Goal: Task Accomplishment & Management: Use online tool/utility

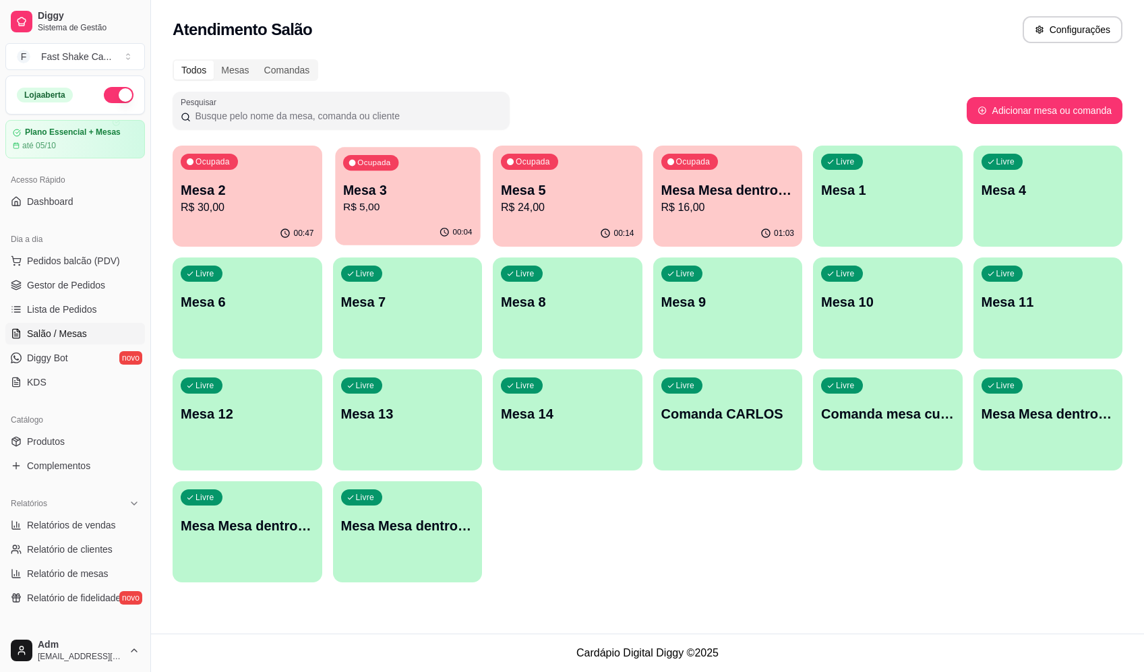
click at [394, 205] on p "R$ 5,00" at bounding box center [406, 208] width 129 height 16
click at [542, 202] on p "R$ 24,00" at bounding box center [567, 208] width 133 height 16
click at [730, 195] on p "Mesa Mesa dentro laranja" at bounding box center [727, 190] width 133 height 19
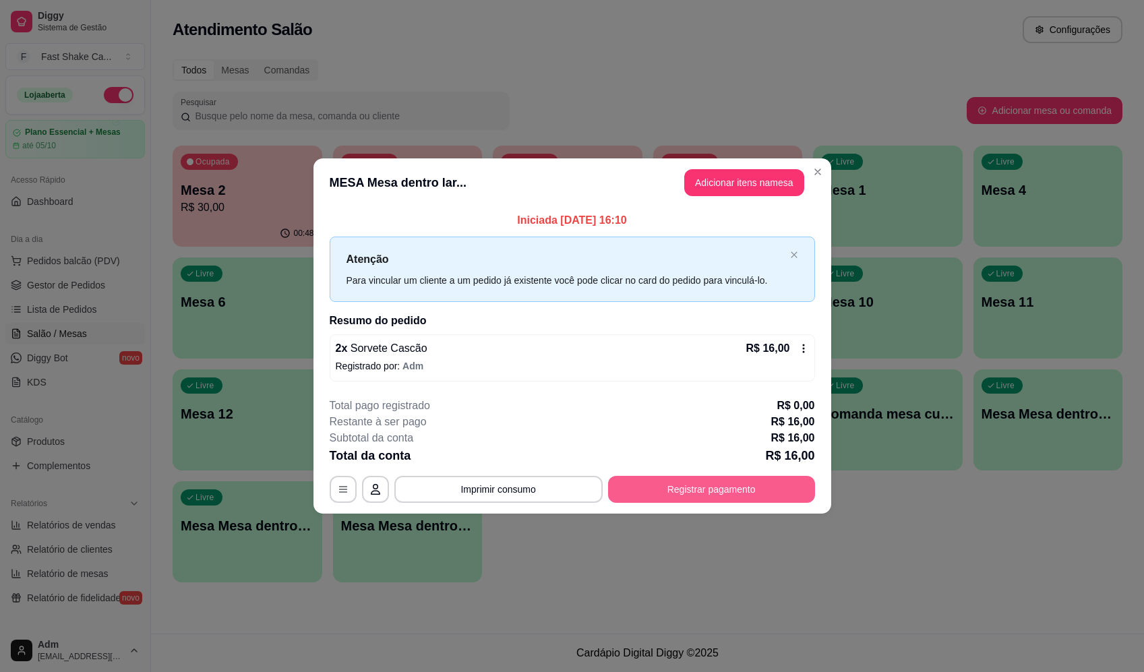
click at [711, 483] on button "Registrar pagamento" at bounding box center [711, 489] width 207 height 27
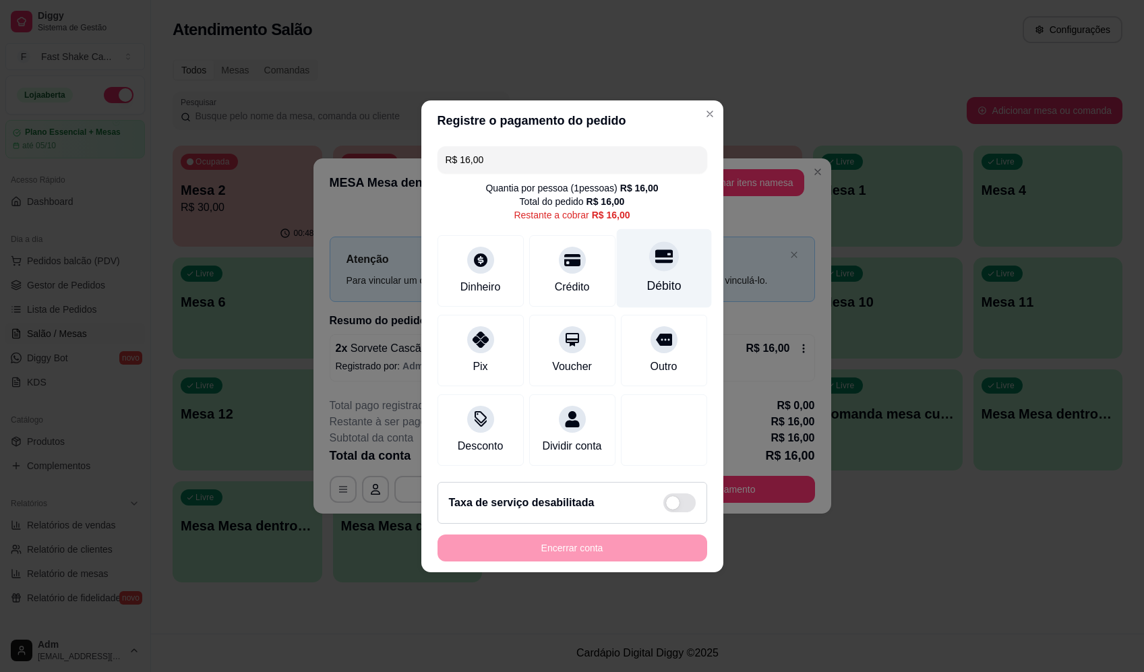
click at [649, 244] on div at bounding box center [664, 256] width 30 height 30
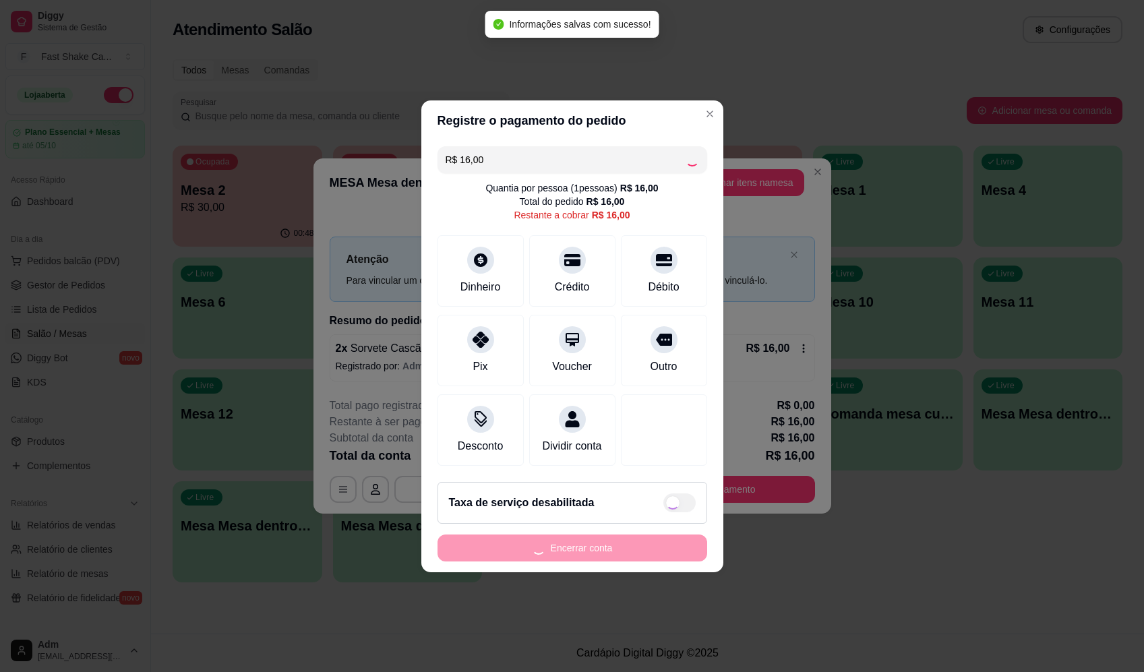
type input "R$ 0,00"
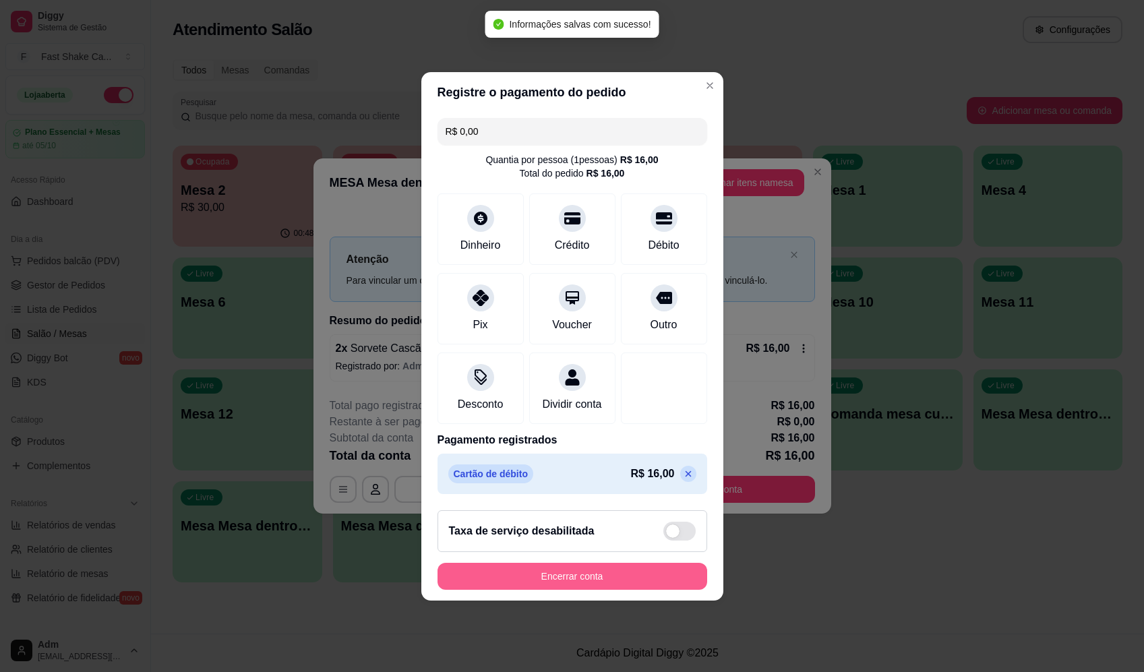
click at [571, 576] on button "Encerrar conta" at bounding box center [572, 576] width 270 height 27
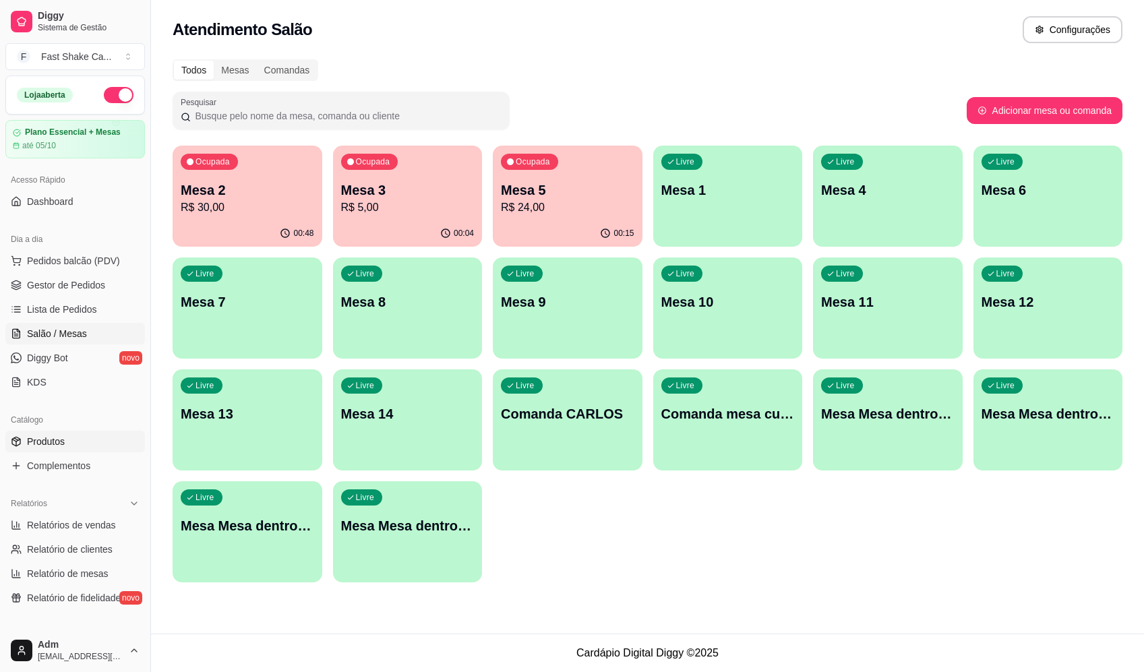
click at [82, 446] on link "Produtos" at bounding box center [75, 442] width 140 height 22
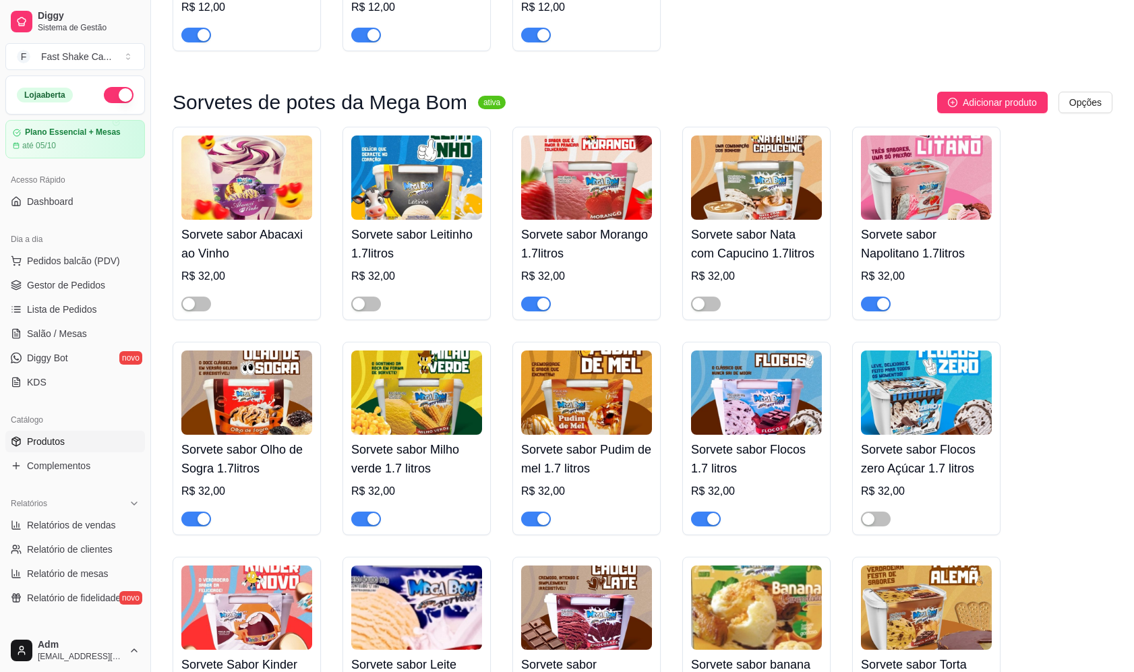
scroll to position [2966, 0]
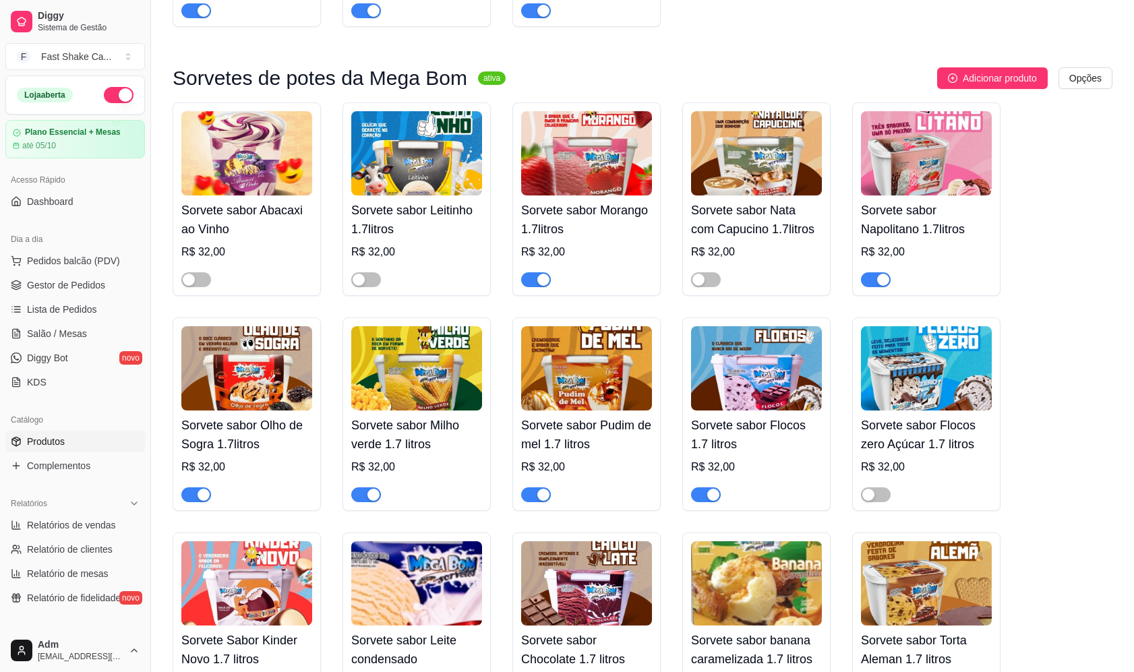
click at [262, 195] on img at bounding box center [246, 153] width 131 height 84
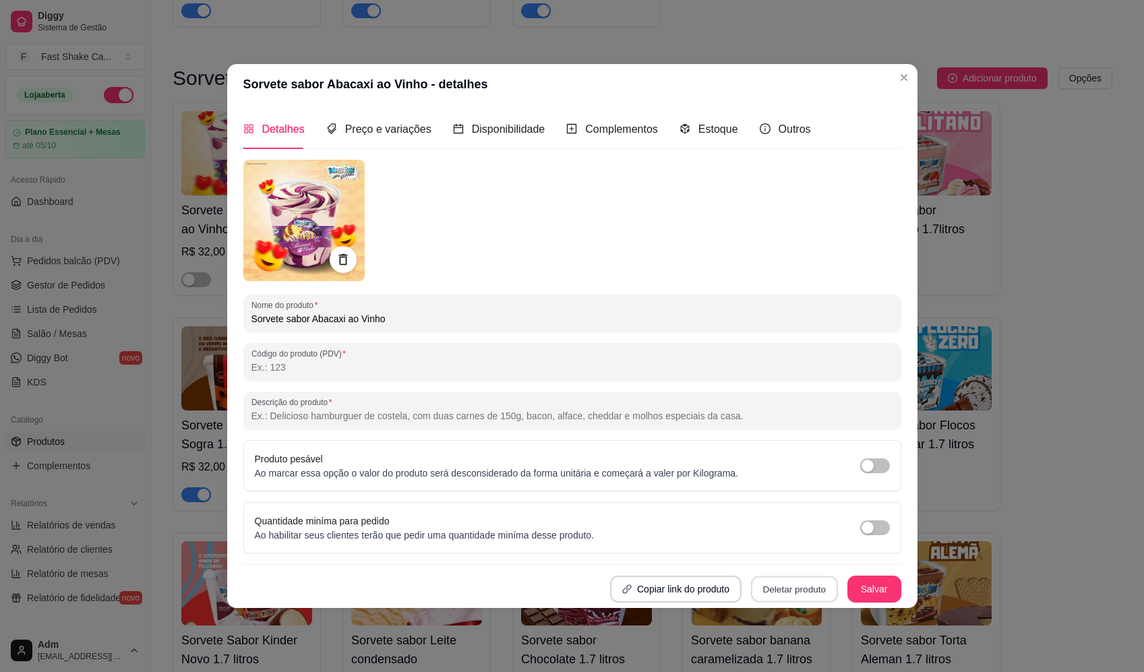
click at [776, 583] on button "Deletar produto" at bounding box center [794, 589] width 87 height 26
click at [805, 545] on button "Confirmar" at bounding box center [799, 550] width 50 height 21
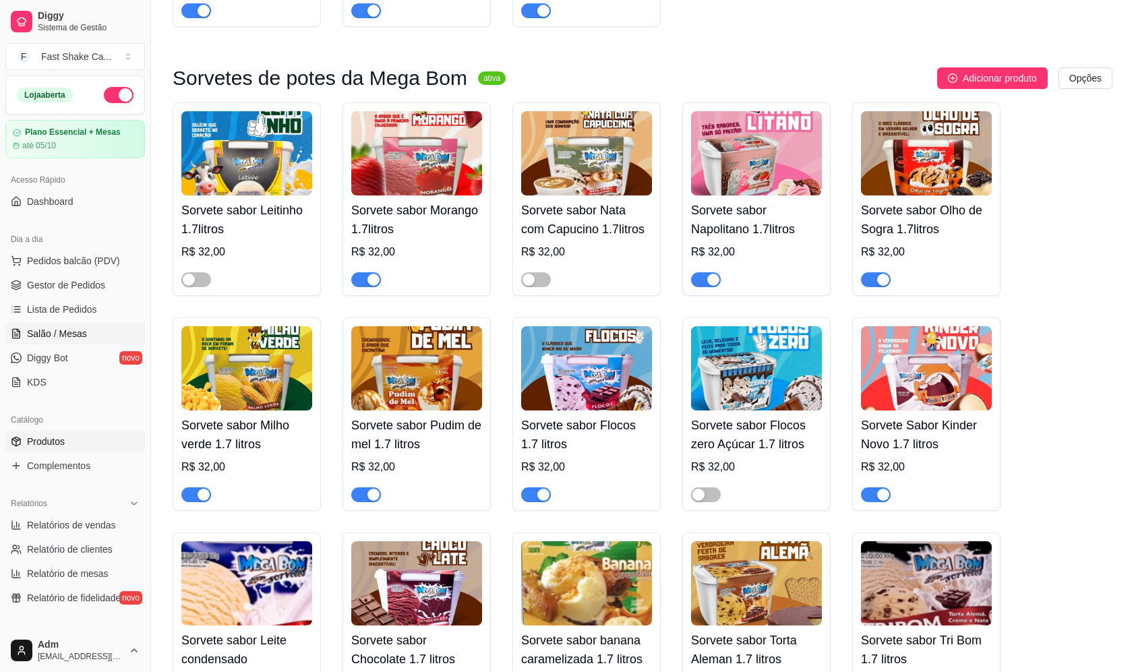
click at [61, 332] on span "Salão / Mesas" at bounding box center [57, 333] width 60 height 13
